Goal: Task Accomplishment & Management: Complete application form

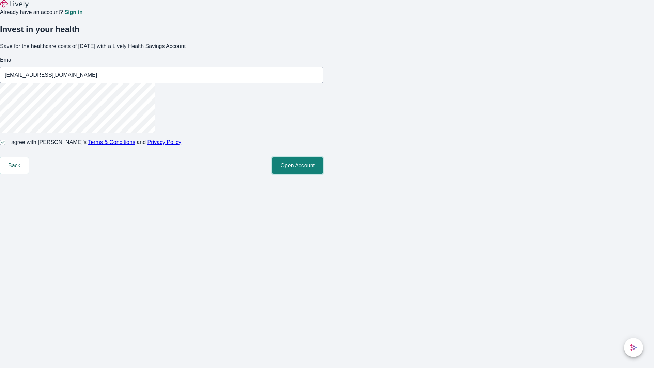
click at [323, 174] on button "Open Account" at bounding box center [297, 165] width 51 height 16
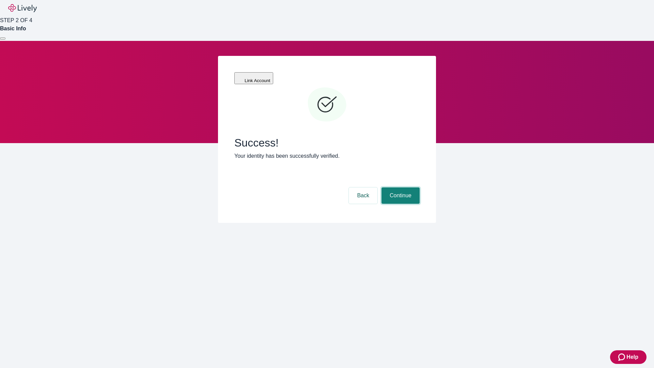
click at [400, 187] on button "Continue" at bounding box center [401, 195] width 38 height 16
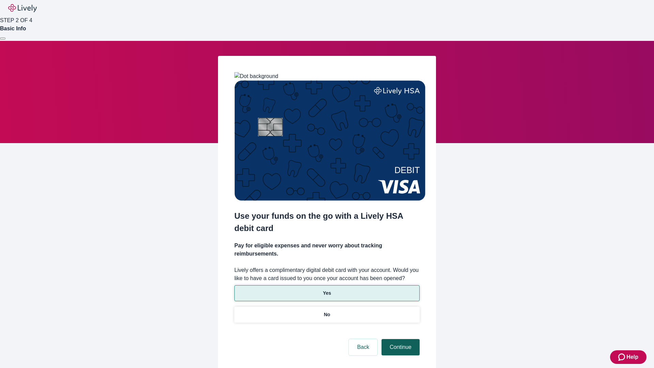
click at [327, 290] on p "Yes" at bounding box center [327, 293] width 8 height 7
click at [400, 339] on button "Continue" at bounding box center [401, 347] width 38 height 16
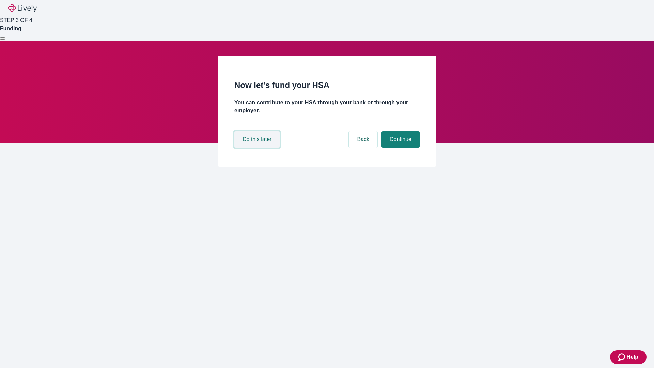
click at [258, 148] on button "Do this later" at bounding box center [256, 139] width 45 height 16
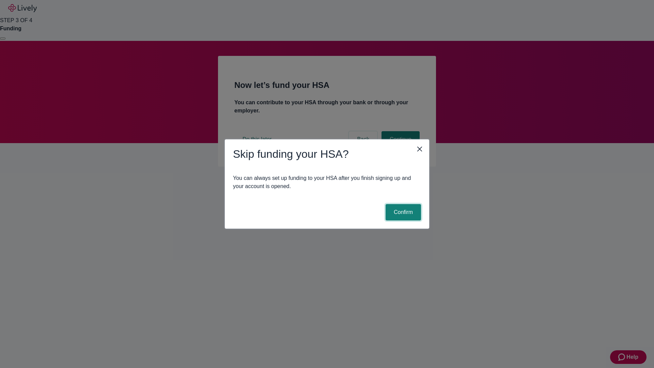
click at [402, 212] on button "Confirm" at bounding box center [403, 212] width 35 height 16
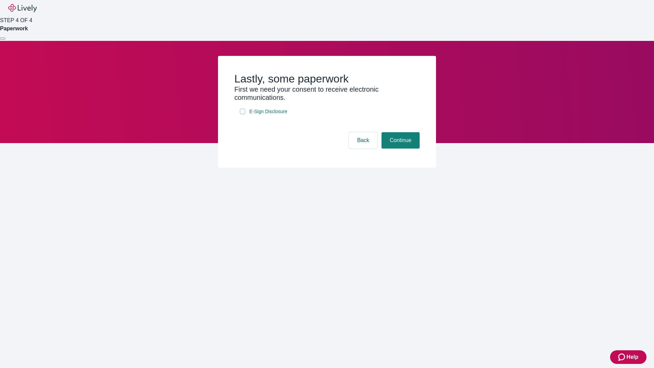
click at [243, 114] on input "E-Sign Disclosure" at bounding box center [242, 111] width 5 height 5
checkbox input "true"
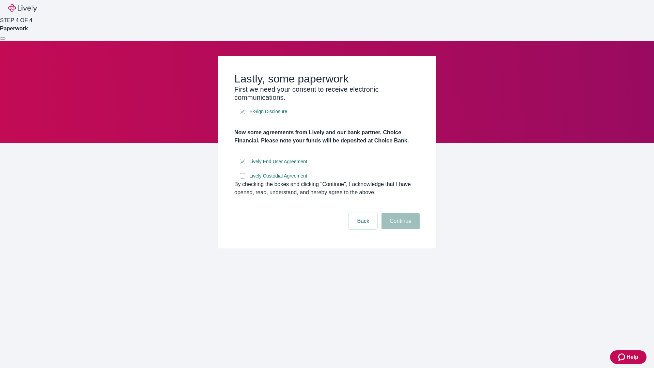
click at [243, 179] on input "Lively Custodial Agreement" at bounding box center [242, 175] width 5 height 5
checkbox input "true"
click at [400, 229] on button "Continue" at bounding box center [401, 221] width 38 height 16
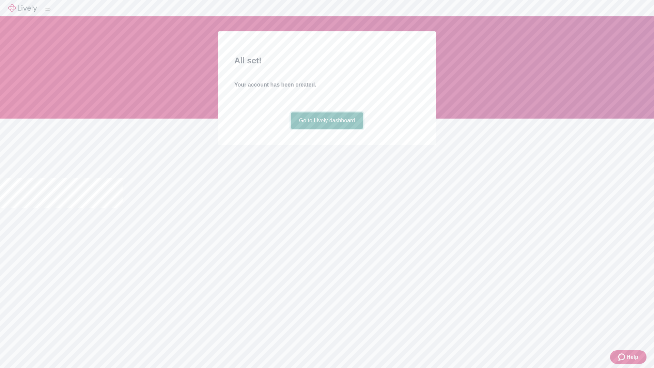
click at [327, 129] on link "Go to Lively dashboard" at bounding box center [327, 120] width 73 height 16
